Goal: Task Accomplishment & Management: Complete application form

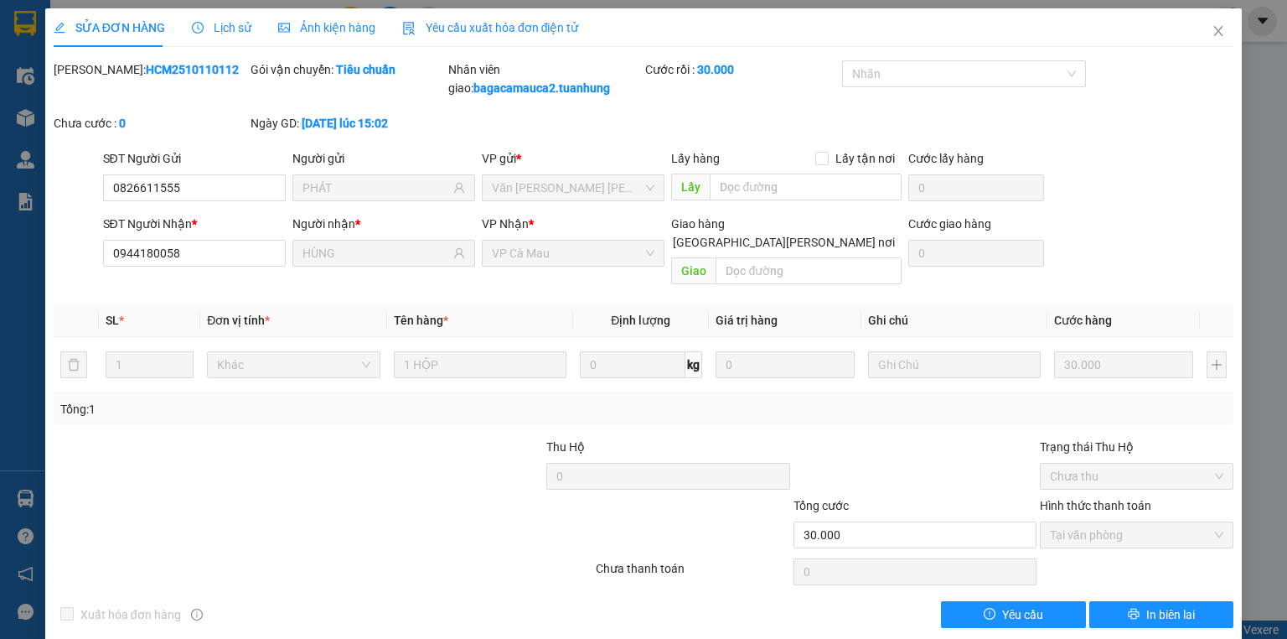
click at [728, 113] on div "Cước rồi : 30.000" at bounding box center [742, 87] width 197 height 54
click at [670, 90] on div "Cước rồi : 30.000" at bounding box center [742, 87] width 197 height 54
click at [601, 91] on b "bagacamauca2.tuanhung" at bounding box center [542, 87] width 137 height 13
click at [1219, 27] on span "Close" at bounding box center [1218, 31] width 47 height 47
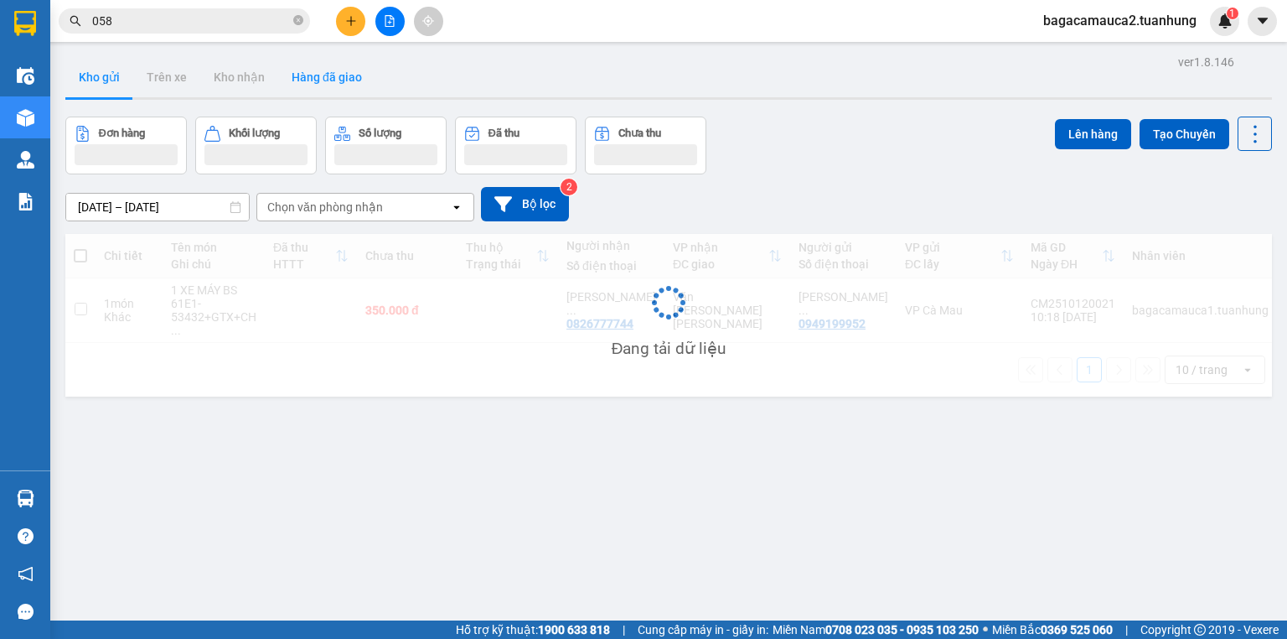
drag, startPoint x: 294, startPoint y: 17, endPoint x: 343, endPoint y: 62, distance: 66.4
click at [294, 20] on icon "close-circle" at bounding box center [298, 20] width 10 height 10
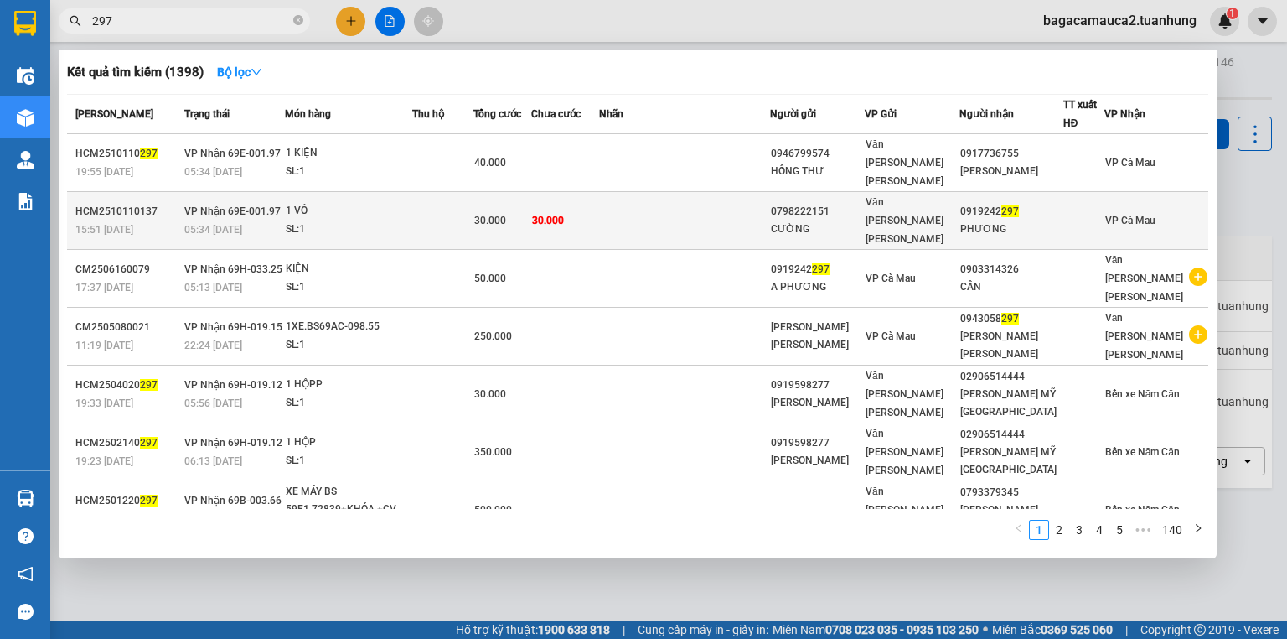
type input "297"
click at [726, 197] on td at bounding box center [684, 221] width 171 height 58
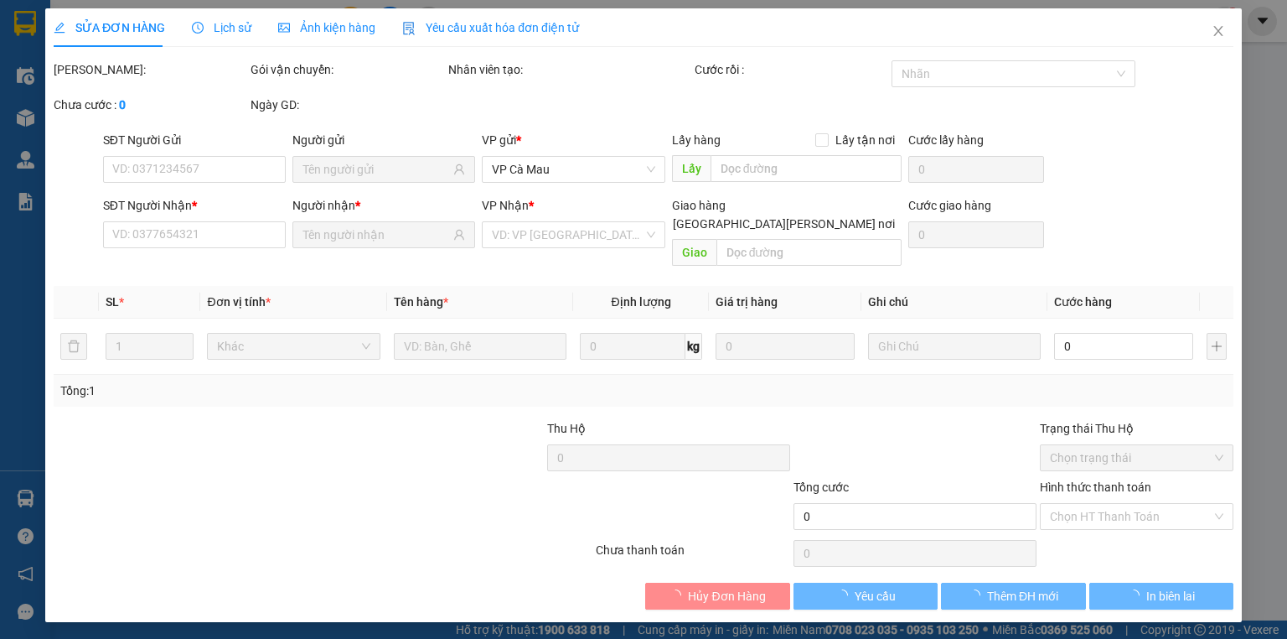
type input "0798222151"
type input "CƯỜNG"
type input "0919242297"
type input "PHƯƠNG"
type input "30.000"
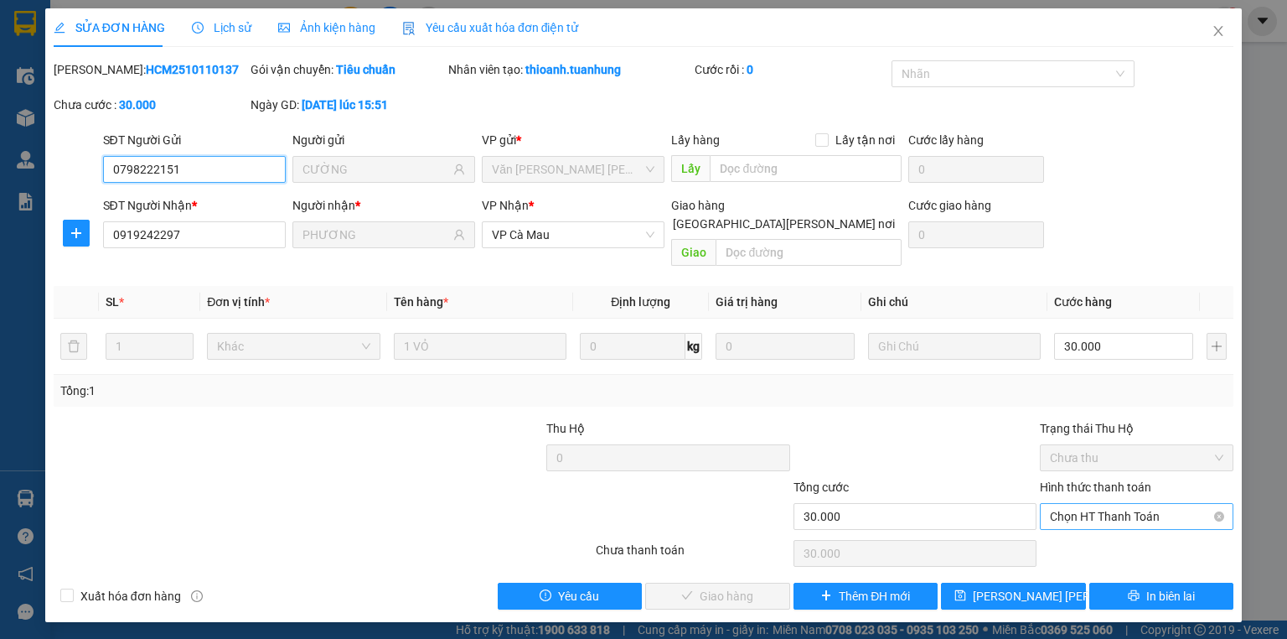
click at [1110, 504] on span "Chọn HT Thanh Toán" at bounding box center [1137, 516] width 174 height 25
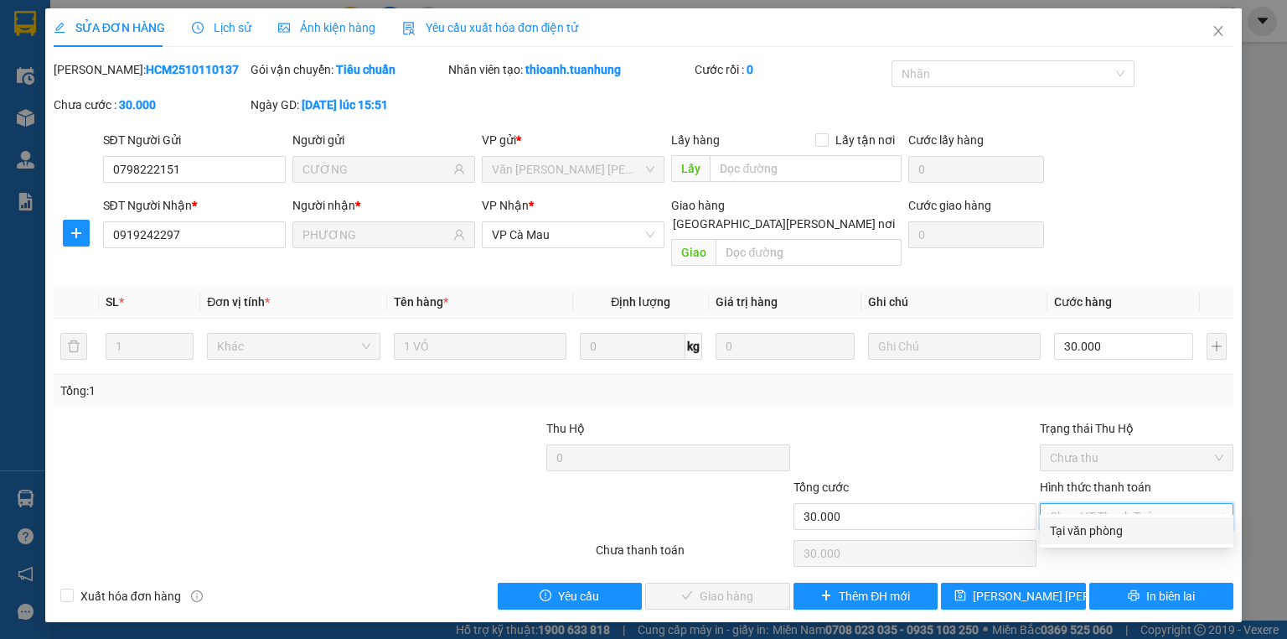
click at [1106, 527] on div "Tại văn phòng" at bounding box center [1137, 530] width 174 height 18
type input "0"
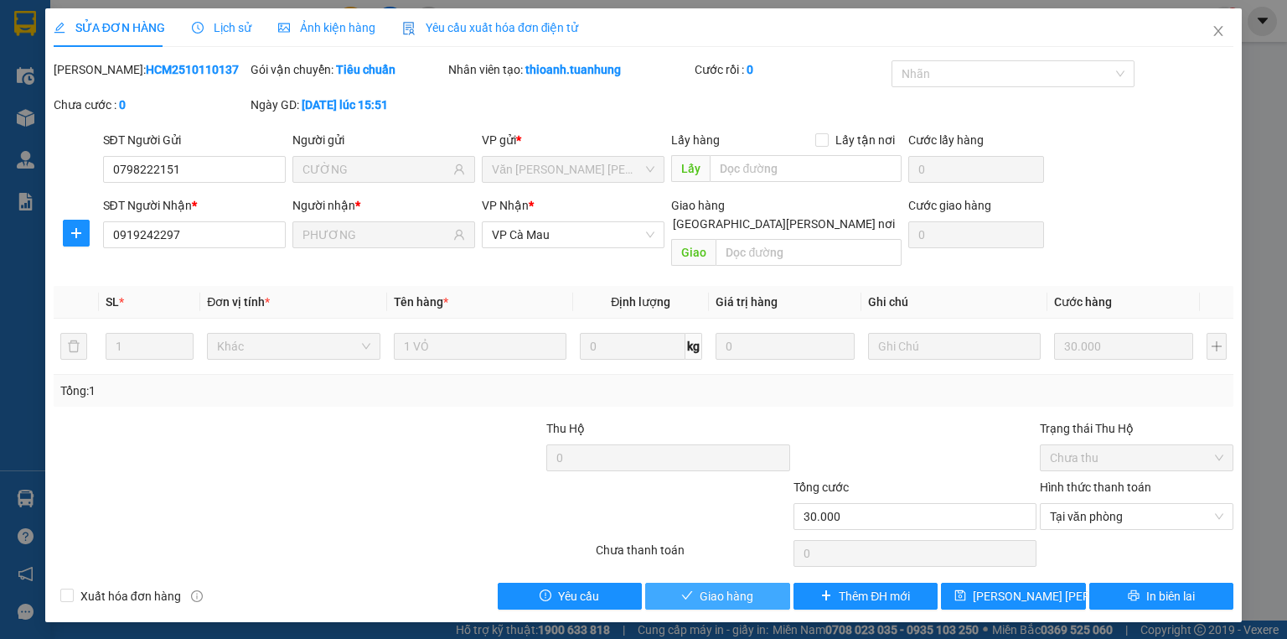
click at [744, 588] on button "Giao hàng" at bounding box center [717, 596] width 145 height 27
